Goal: Task Accomplishment & Management: Use online tool/utility

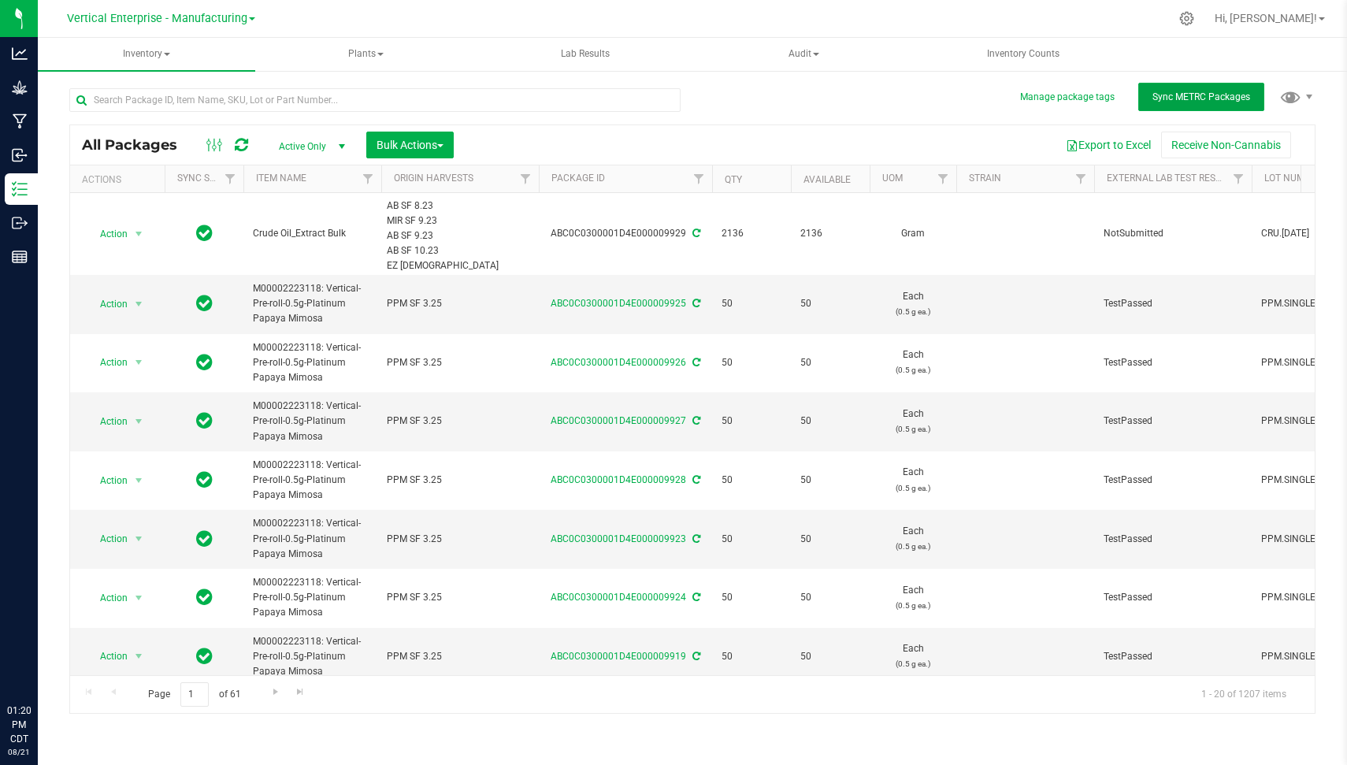
click at [1201, 94] on span "Sync METRC Packages" at bounding box center [1202, 96] width 98 height 11
click at [792, 113] on div "All Packages Active Only Active Only Lab Samples Locked All External Internal B…" at bounding box center [692, 393] width 1246 height 641
click at [881, 6] on div at bounding box center [725, 18] width 887 height 31
click at [682, 91] on div at bounding box center [380, 99] width 623 height 50
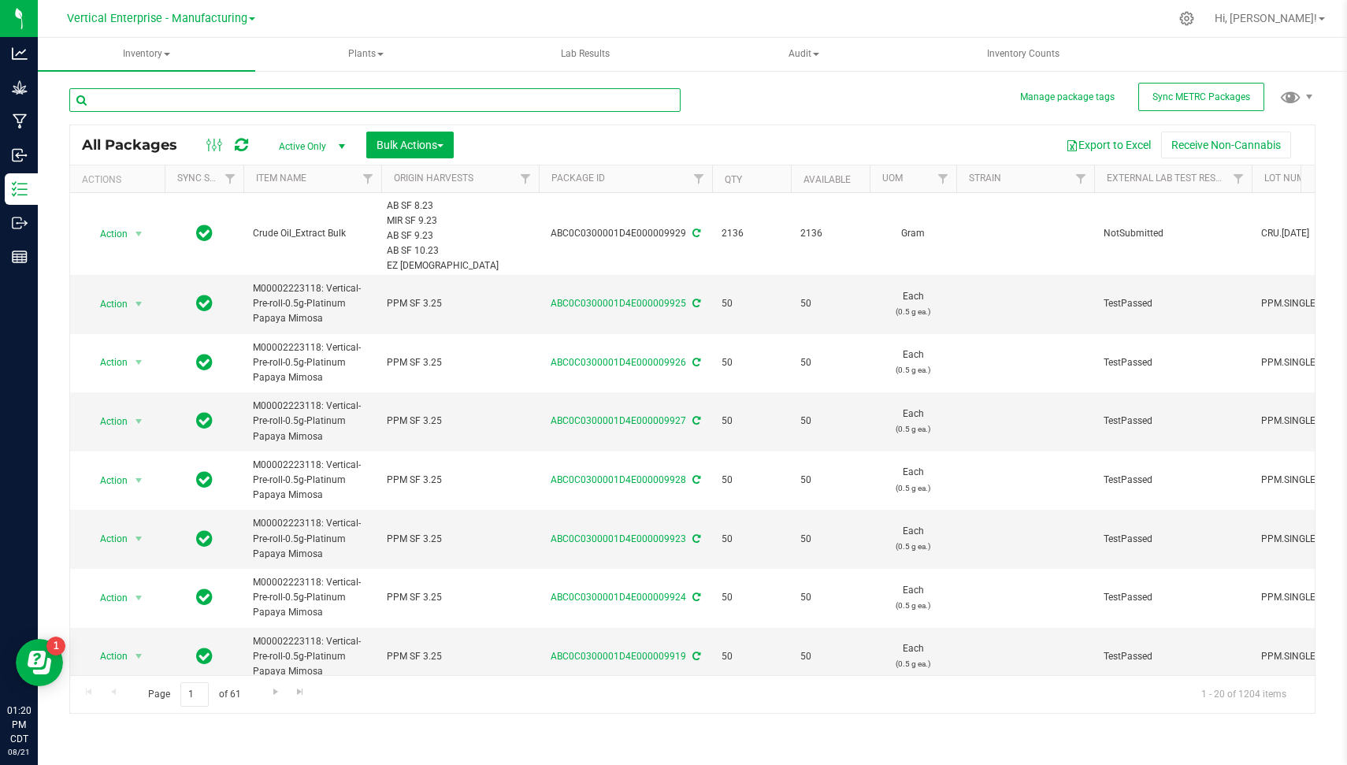
click at [676, 91] on input "text" at bounding box center [374, 100] width 611 height 24
click at [683, 95] on div at bounding box center [380, 99] width 623 height 50
click at [675, 95] on input "text" at bounding box center [374, 100] width 611 height 24
click at [688, 95] on div at bounding box center [380, 99] width 623 height 50
click at [672, 95] on input "text" at bounding box center [374, 100] width 611 height 24
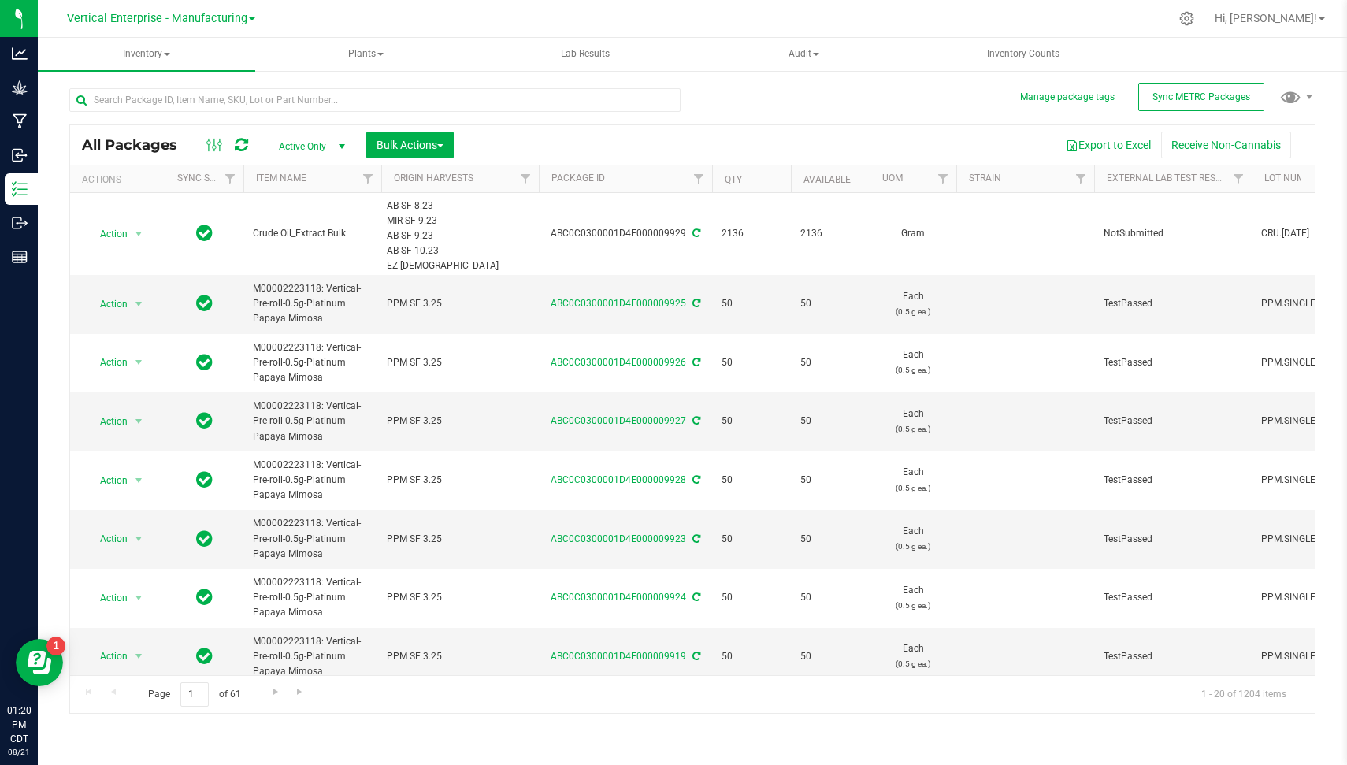
click at [683, 95] on div at bounding box center [380, 99] width 623 height 50
click at [682, 91] on div at bounding box center [380, 99] width 623 height 50
click at [687, 98] on div at bounding box center [380, 99] width 623 height 50
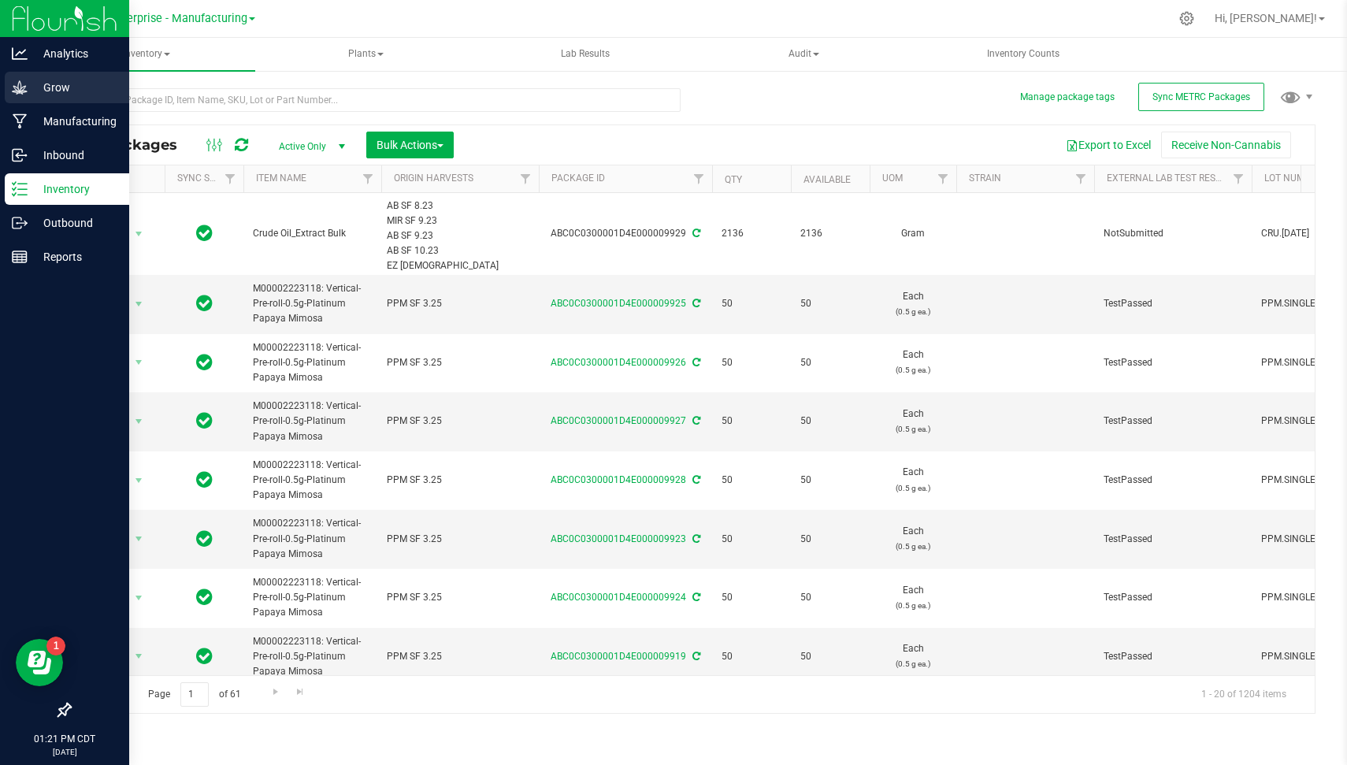
click at [16, 84] on icon at bounding box center [20, 88] width 16 height 16
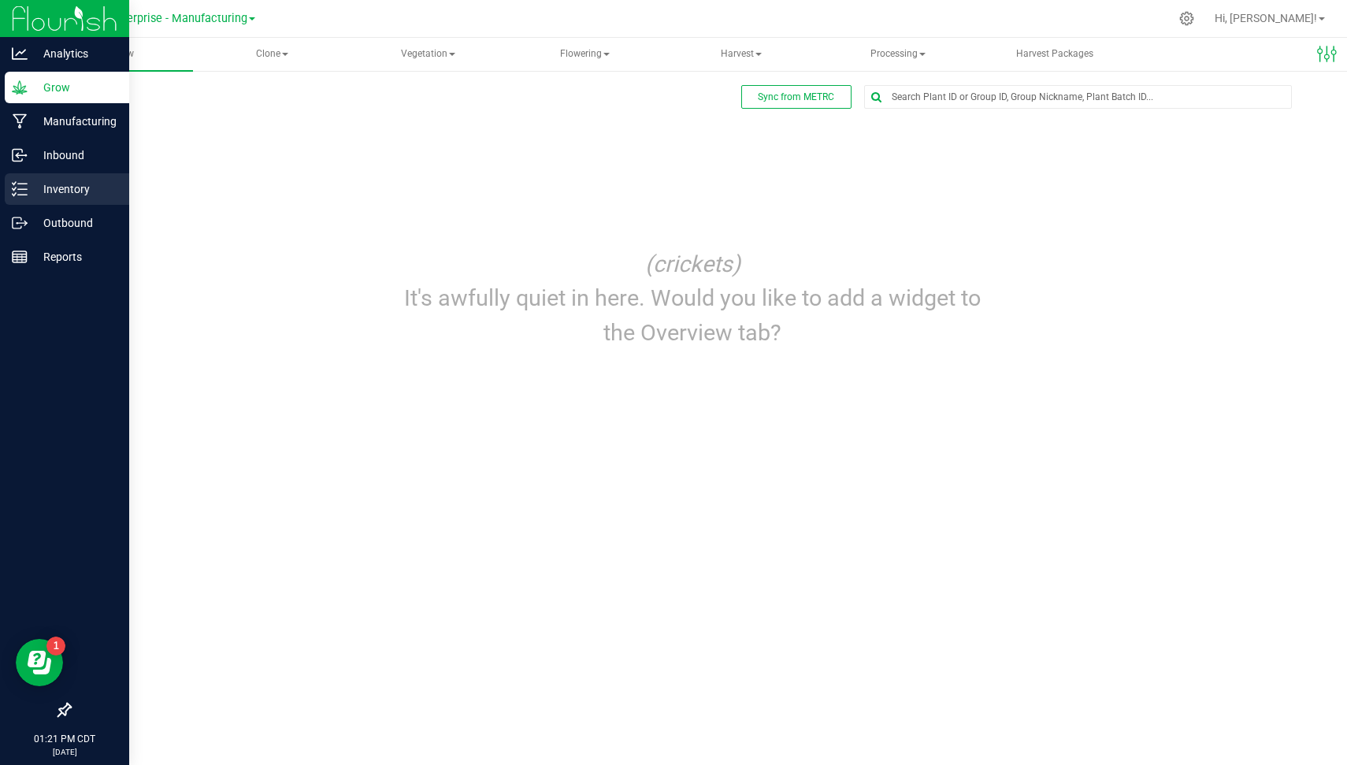
click at [77, 184] on p "Inventory" at bounding box center [75, 189] width 95 height 19
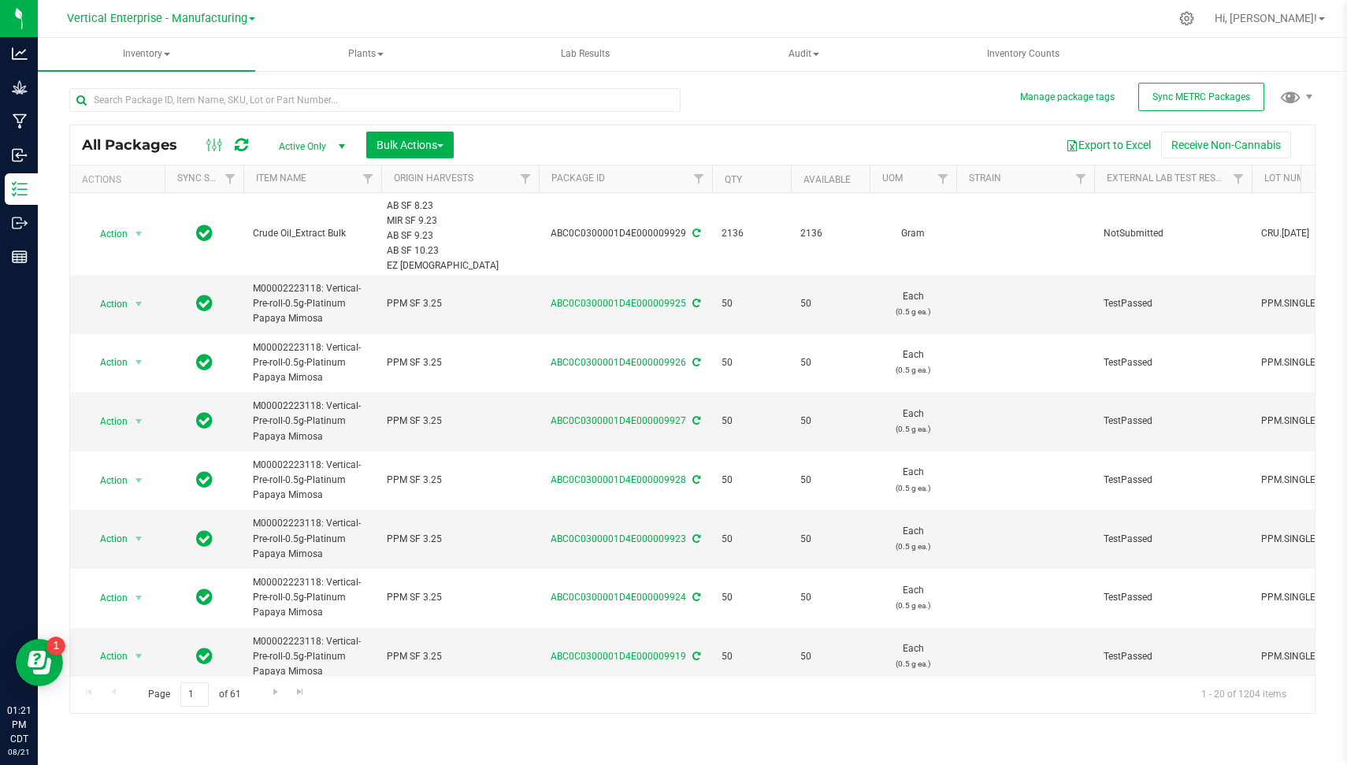
click at [451, 17] on div at bounding box center [725, 18] width 887 height 31
click at [615, 98] on input "text" at bounding box center [374, 100] width 611 height 24
click at [239, 144] on icon at bounding box center [241, 145] width 13 height 16
click at [174, 15] on span "Vertical Enterprise - Manufacturing" at bounding box center [157, 19] width 180 height 14
click at [180, 52] on link "Vertical Enterprise - Cultivation" at bounding box center [161, 55] width 230 height 21
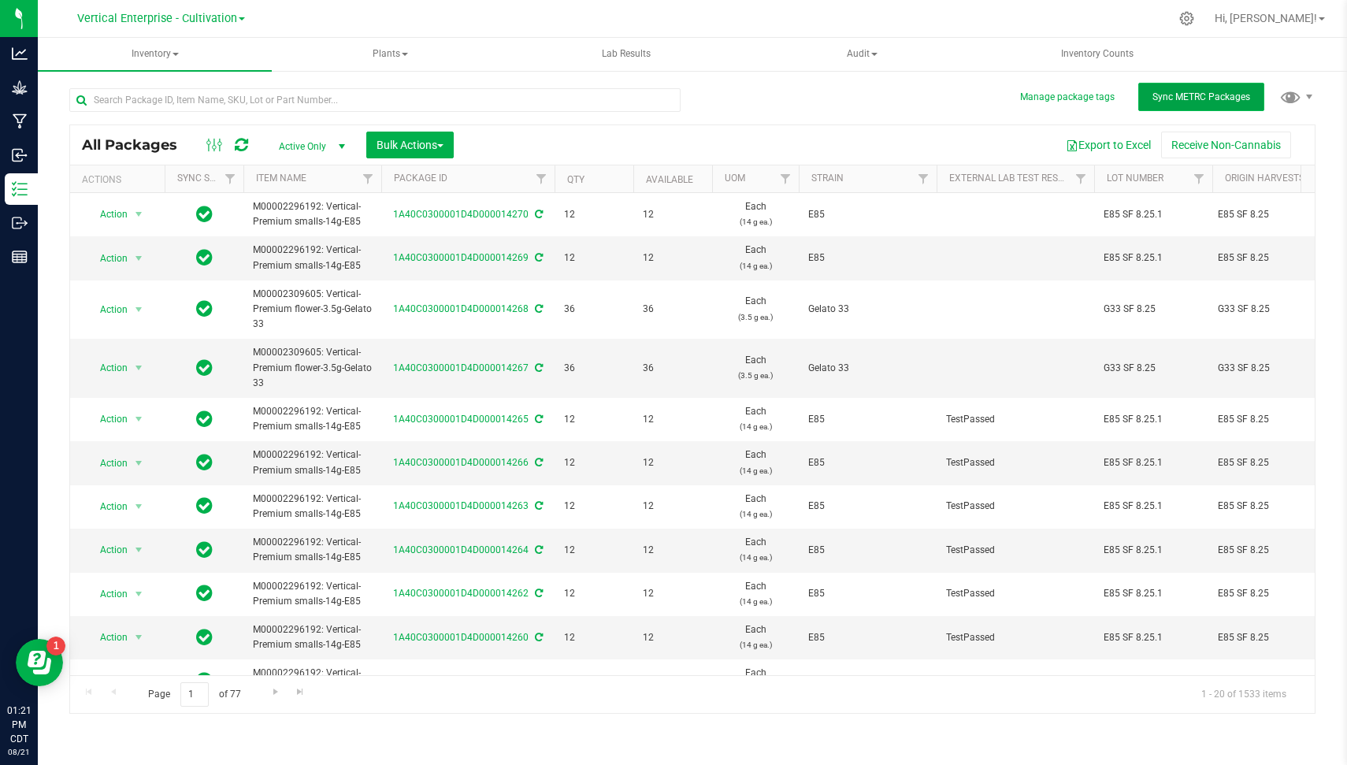
click at [1190, 93] on span "Sync METRC Packages" at bounding box center [1202, 96] width 98 height 11
click at [237, 150] on icon at bounding box center [241, 145] width 13 height 16
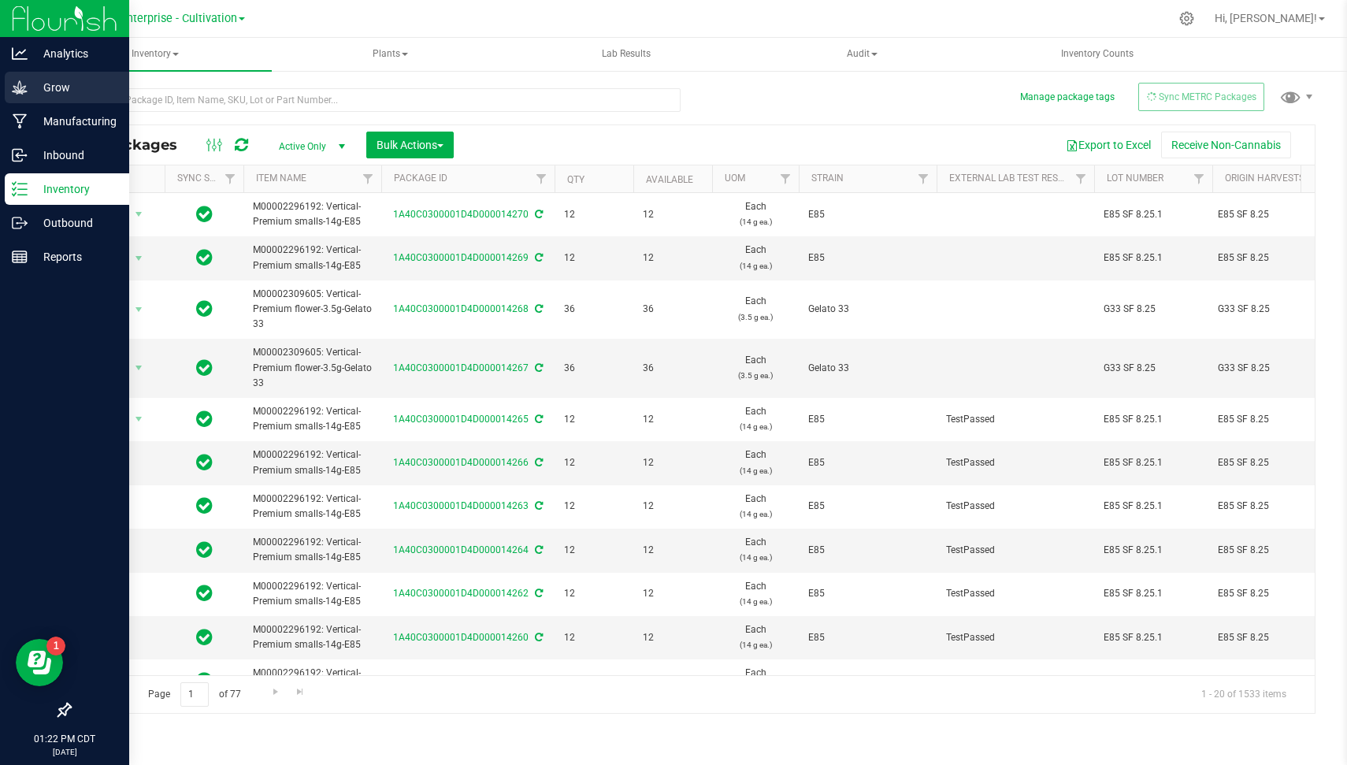
click at [28, 92] on p "Grow" at bounding box center [75, 87] width 95 height 19
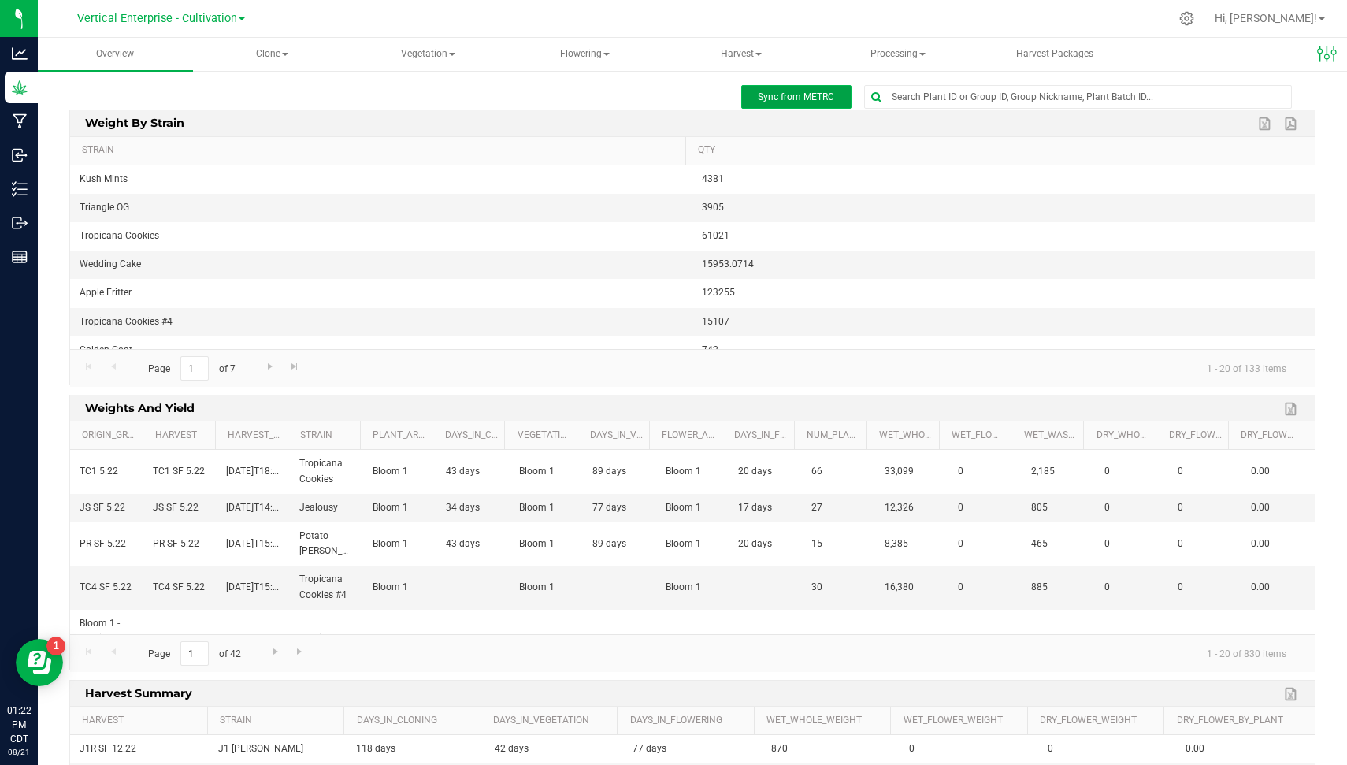
click at [778, 94] on span "Sync from METRC" at bounding box center [796, 96] width 76 height 11
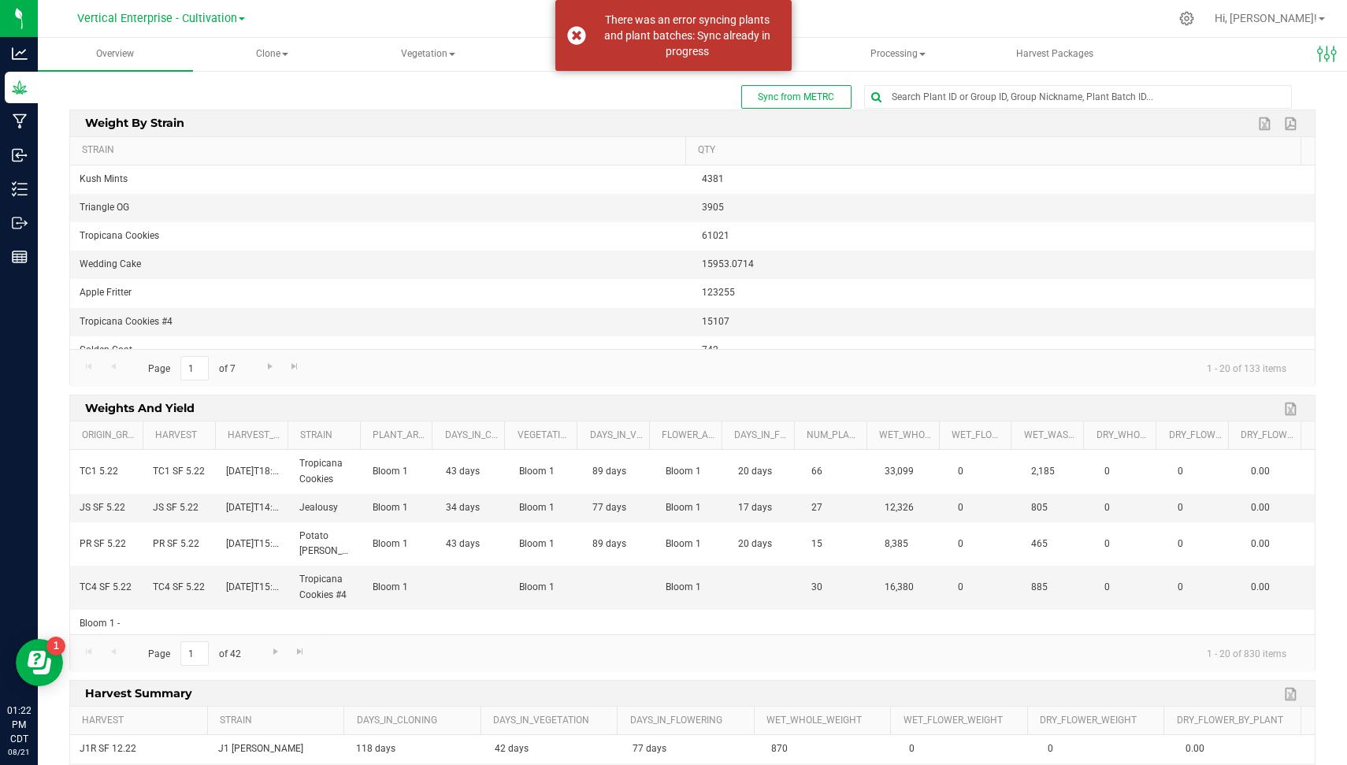
click at [610, 97] on div "Sync from METRC" at bounding box center [692, 97] width 1246 height 24
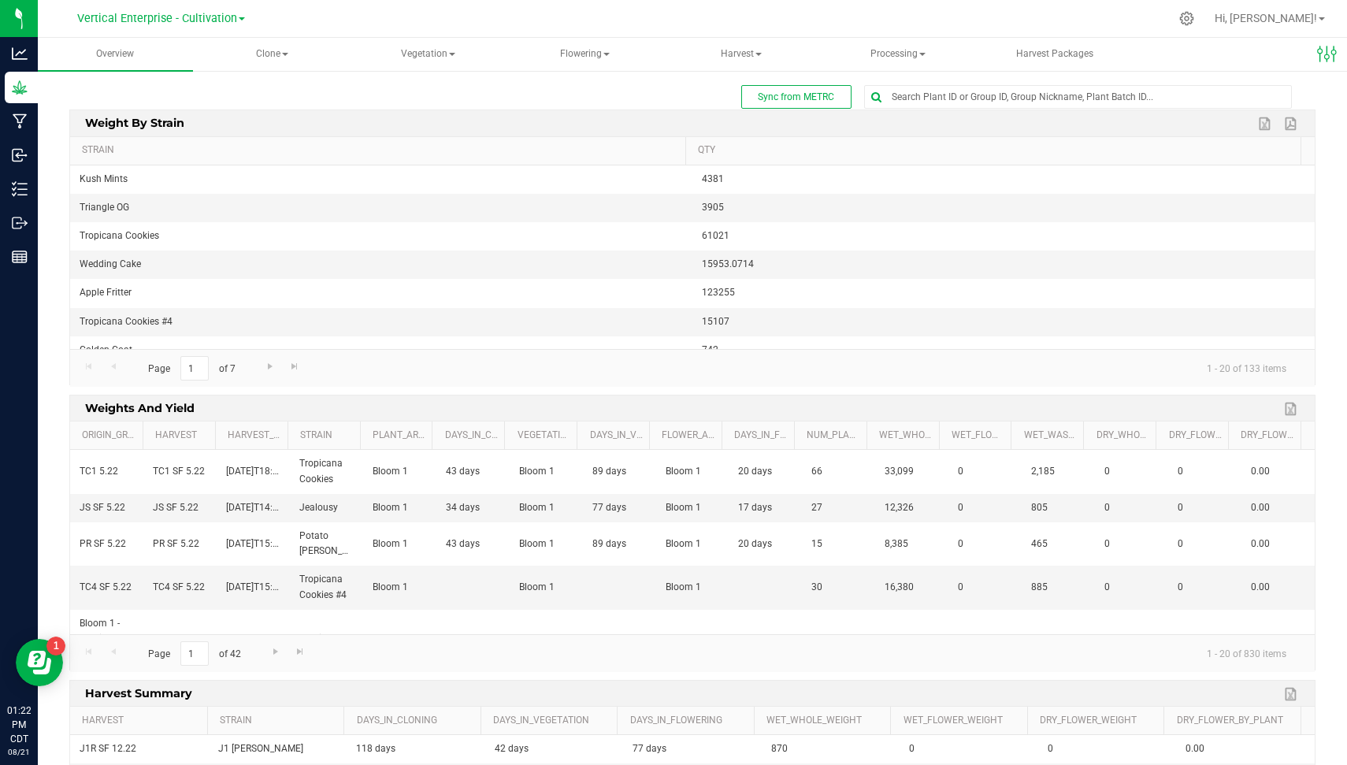
click at [654, 20] on div at bounding box center [725, 18] width 887 height 31
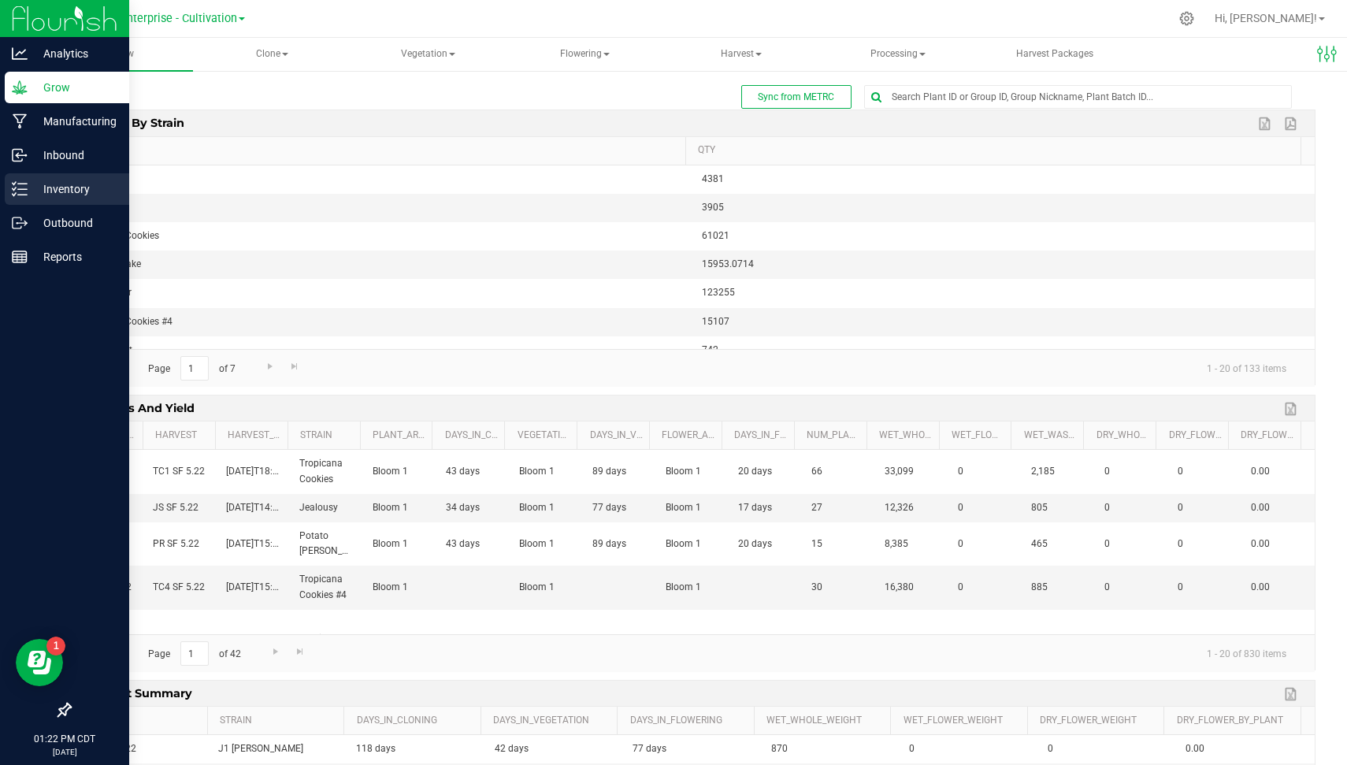
click at [30, 192] on p "Inventory" at bounding box center [75, 189] width 95 height 19
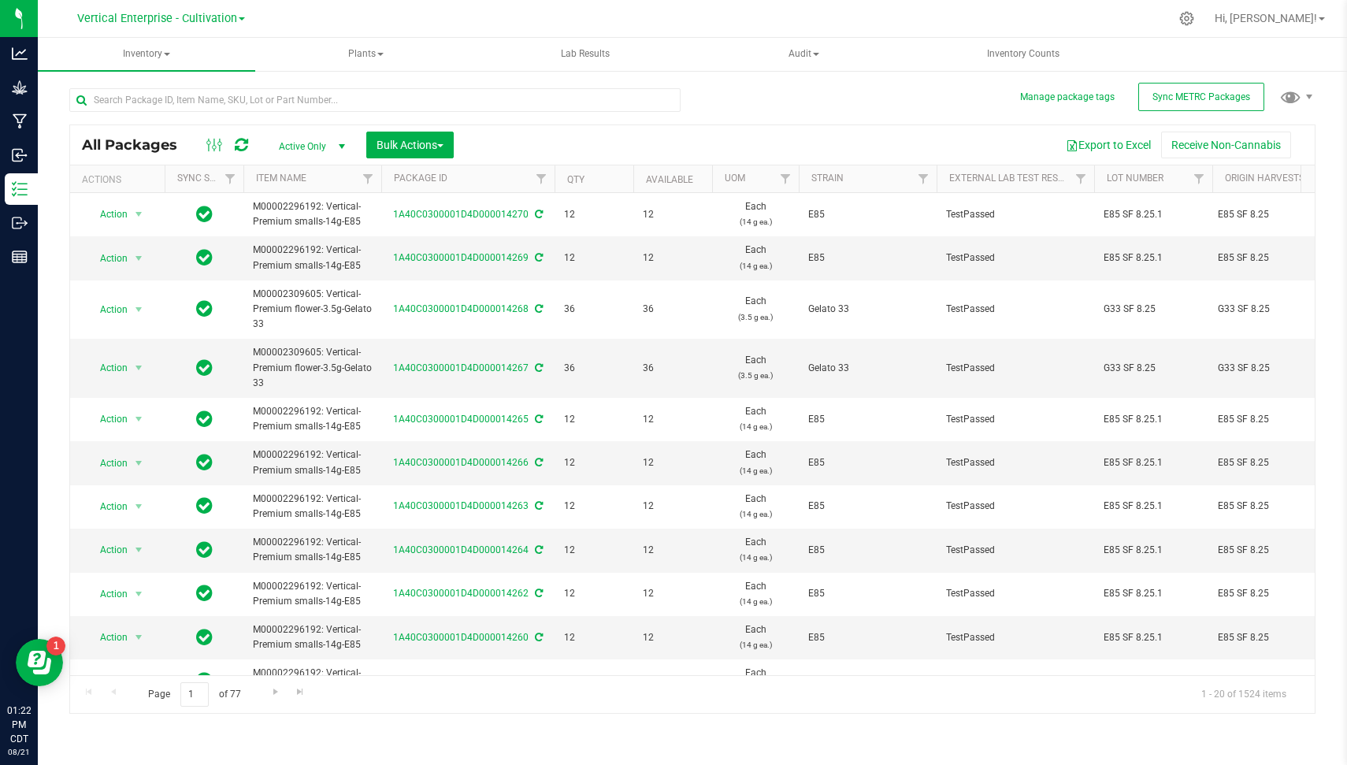
click at [773, 105] on div "All Packages Active Only Active Only Lab Samples Locked All External Internal B…" at bounding box center [692, 393] width 1246 height 641
click at [1185, 95] on span "Sync METRC Packages" at bounding box center [1202, 96] width 98 height 11
click at [691, 123] on div at bounding box center [380, 99] width 623 height 50
click at [688, 99] on div at bounding box center [380, 99] width 623 height 50
